Goal: Task Accomplishment & Management: Manage account settings

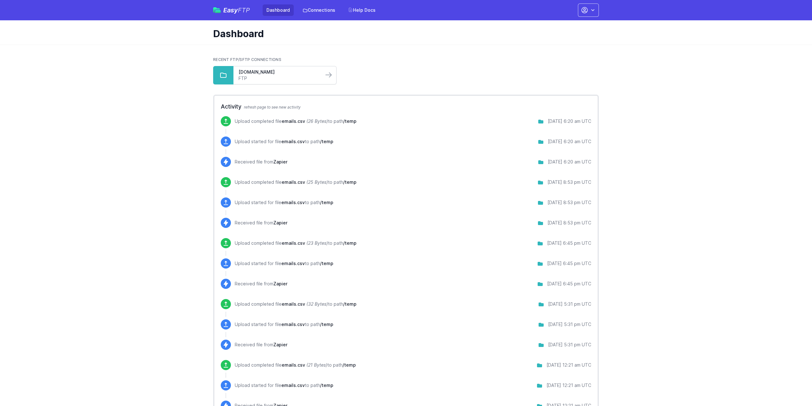
click at [276, 78] on link "FTP" at bounding box center [278, 78] width 80 height 6
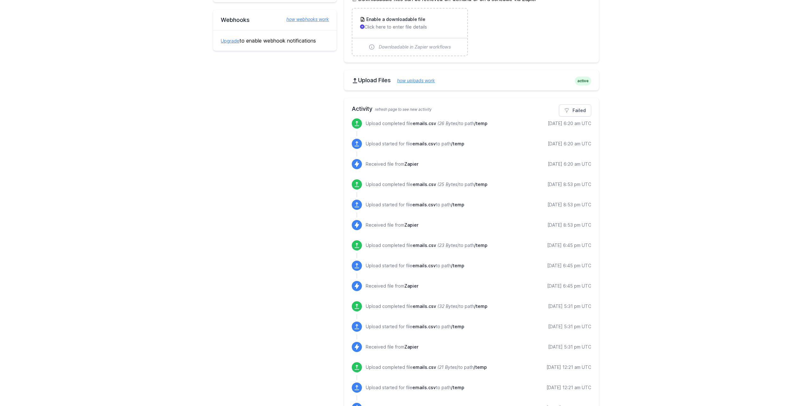
scroll to position [198, 0]
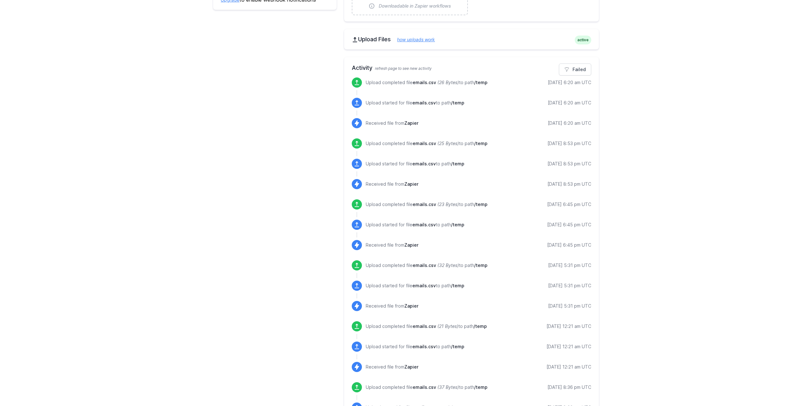
drag, startPoint x: 697, startPoint y: 317, endPoint x: 699, endPoint y: 314, distance: 3.9
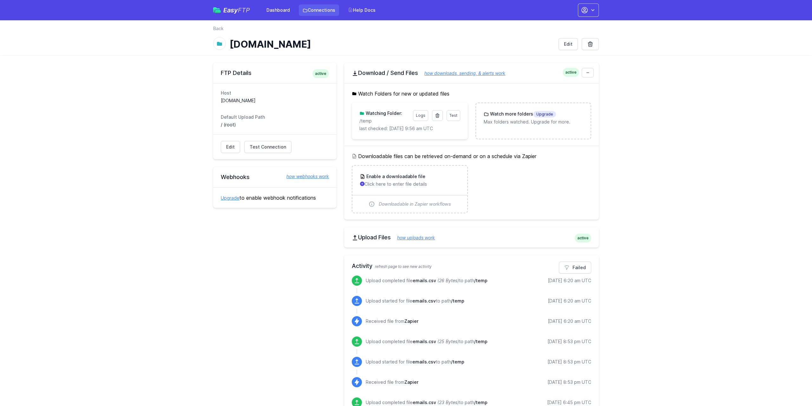
click at [331, 12] on link "Connections" at bounding box center [319, 9] width 40 height 11
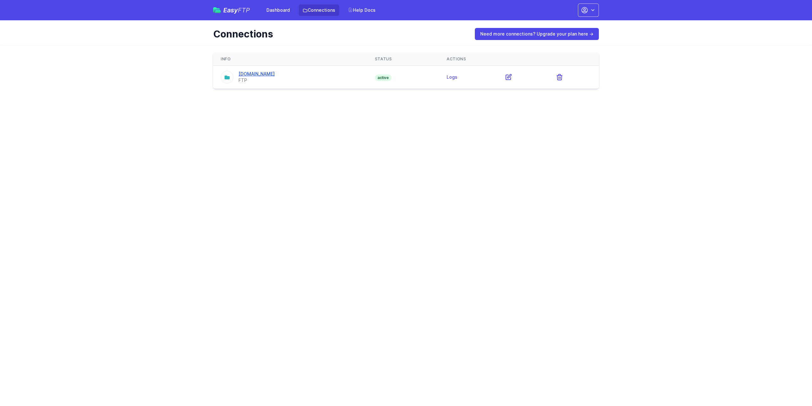
click at [261, 72] on link "[DOMAIN_NAME]" at bounding box center [256, 73] width 36 height 5
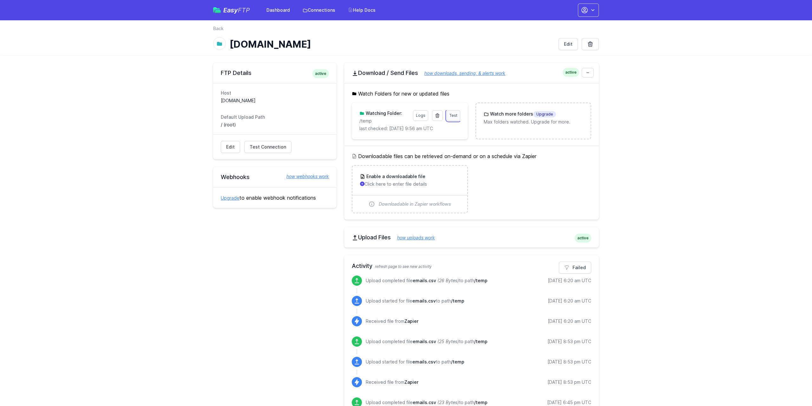
click at [456, 116] on span "Test" at bounding box center [453, 115] width 8 height 5
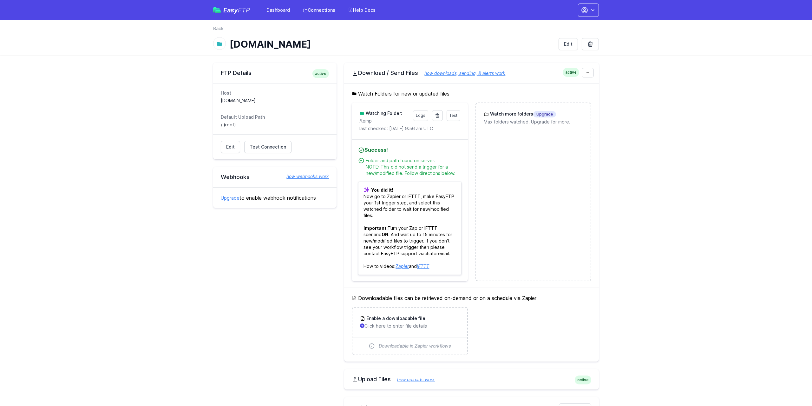
click at [403, 267] on link "Zapier" at bounding box center [401, 265] width 13 height 5
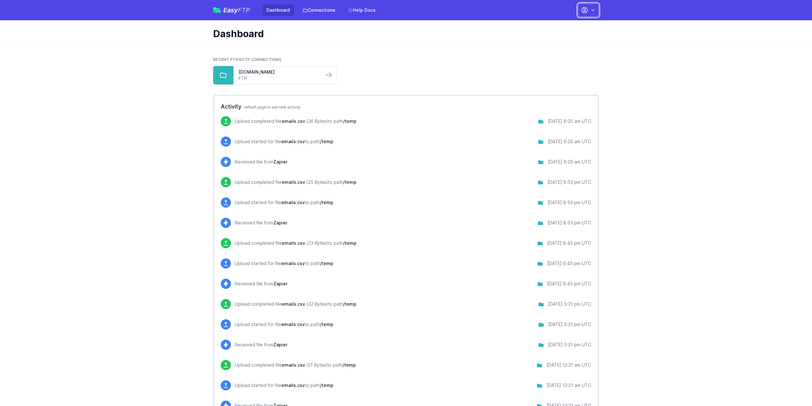
click at [584, 8] on icon "button" at bounding box center [585, 10] width 6 height 6
click at [573, 28] on link "Account Settings" at bounding box center [568, 26] width 61 height 11
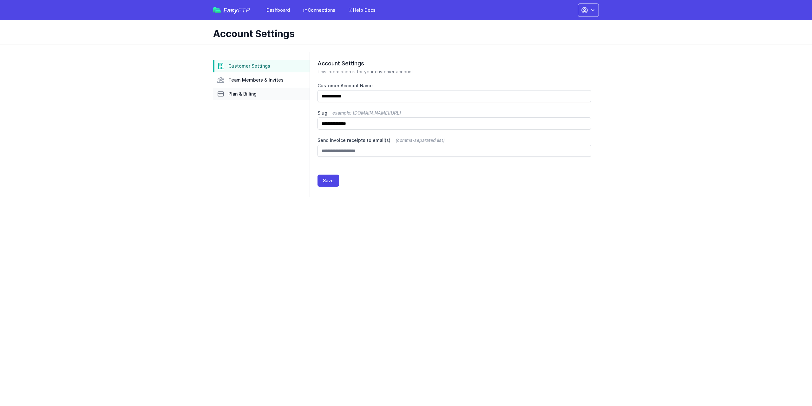
click at [255, 95] on span "Plan & Billing" at bounding box center [242, 94] width 28 height 6
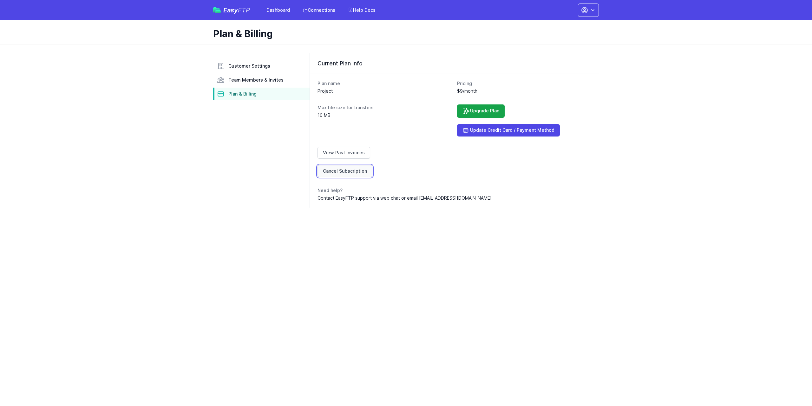
click at [341, 165] on link "Cancel Subscription" at bounding box center [344, 171] width 55 height 12
